Goal: Task Accomplishment & Management: Complete application form

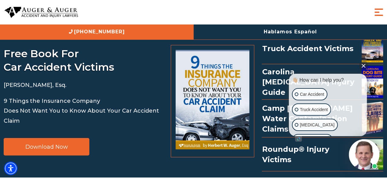
scroll to position [1449, 0]
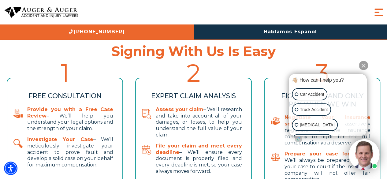
click at [362, 71] on div "👋🏼 How can I help you? 👋🏼 How can I help you? 👋🏼 How can I help you? Car Accide…" at bounding box center [339, 122] width 84 height 102
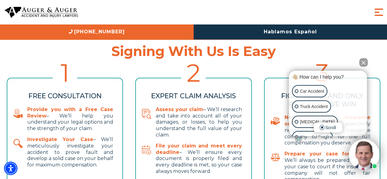
click at [362, 64] on button "Close Intaker Chat Widget" at bounding box center [363, 62] width 9 height 9
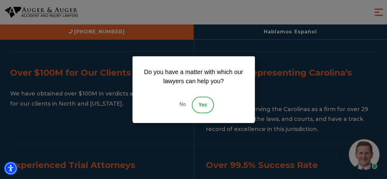
scroll to position [742, 0]
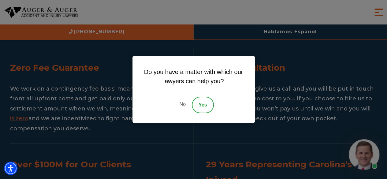
click at [182, 102] on link "No" at bounding box center [182, 105] width 18 height 17
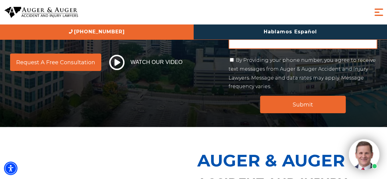
scroll to position [31, 0]
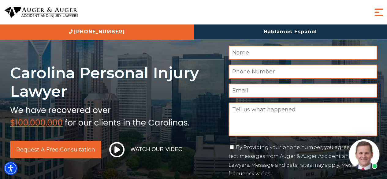
click at [276, 54] on input "Name *" at bounding box center [303, 53] width 149 height 14
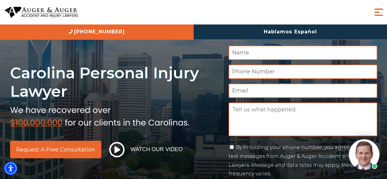
click at [276, 54] on input "Name *" at bounding box center [303, 53] width 149 height 14
paste input "[PERSON_NAME]"
type input "[PERSON_NAME]"
click at [249, 67] on input "Phone Number *" at bounding box center [303, 72] width 149 height 14
paste input "[PHONE_NUMBER]"
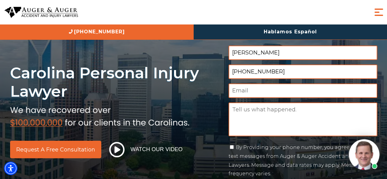
type input "[PHONE_NUMBER]"
click at [254, 93] on input "Email *" at bounding box center [303, 91] width 149 height 14
paste input "[EMAIL_ADDRESS][DOMAIN_NAME]"
type input "[EMAIL_ADDRESS][DOMAIN_NAME]"
click at [268, 136] on textarea "Message" at bounding box center [303, 120] width 149 height 34
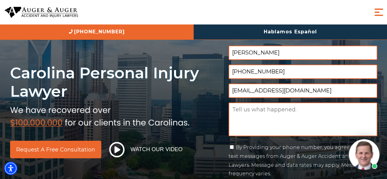
paste textarea "Lor’i Dolo Sitam Consect Adip Elit Se Doe Temp inc’ut labore e doloremagn ali! …"
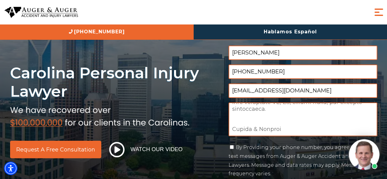
type textarea "Lor’i Dolo Sitam Consect Adip Elit Se Doe Temp inc’ut labore e doloremagn ali! …"
click at [239, 147] on label "By Providing your phone number, you agree to receive text messages from Auger &…" at bounding box center [302, 160] width 147 height 32
click at [234, 147] on input "By Providing your phone number, you agree to receive text messages from Auger &…" at bounding box center [232, 147] width 4 height 4
checkbox input "true"
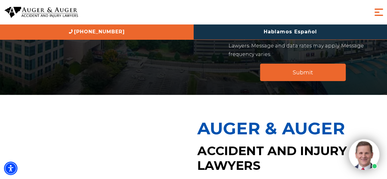
scroll to position [153, 0]
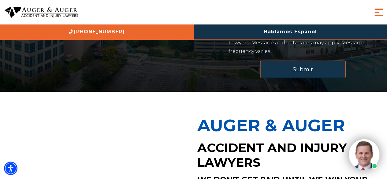
click at [304, 63] on input "Submit" at bounding box center [303, 69] width 86 height 17
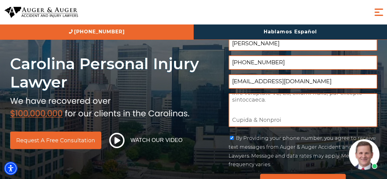
scroll to position [0, 0]
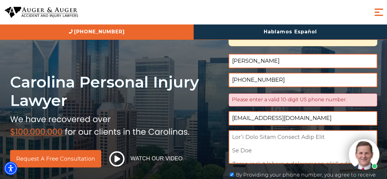
click at [237, 82] on input "[PHONE_NUMBER]" at bounding box center [303, 80] width 149 height 14
click at [236, 81] on input "[PHONE_NUMBER]" at bounding box center [303, 80] width 149 height 14
click at [242, 81] on input "44 7704586984" at bounding box center [303, 80] width 149 height 14
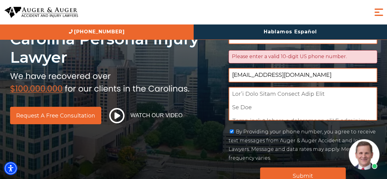
scroll to position [122, 0]
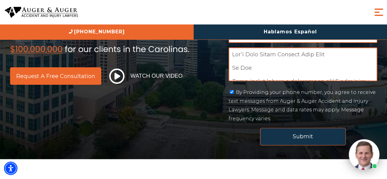
type input "7704586984"
click at [281, 137] on input "Submit" at bounding box center [303, 136] width 86 height 17
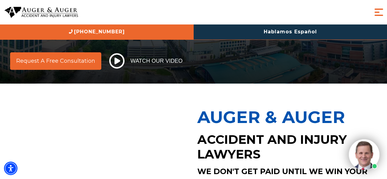
scroll to position [2, 2]
